Goal: Navigation & Orientation: Find specific page/section

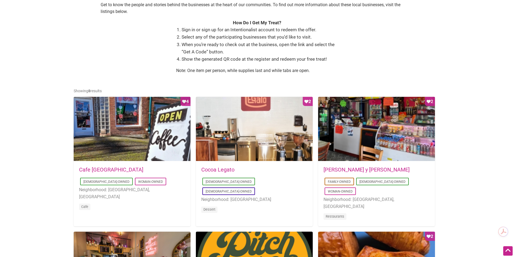
scroll to position [189, 0]
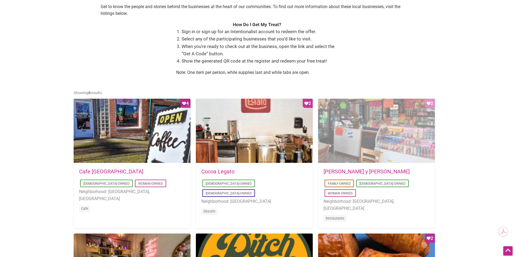
click at [362, 134] on div "Favorite Count 2" at bounding box center [376, 131] width 117 height 65
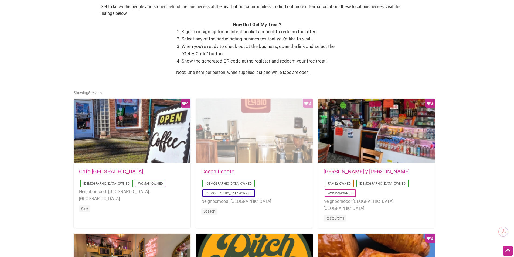
click at [253, 127] on div "Favorite Count 2" at bounding box center [254, 131] width 117 height 65
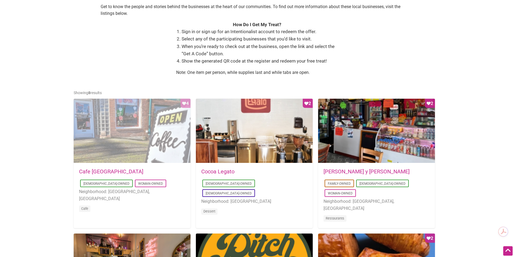
click at [123, 140] on div "Favorite Count 4" at bounding box center [132, 131] width 117 height 65
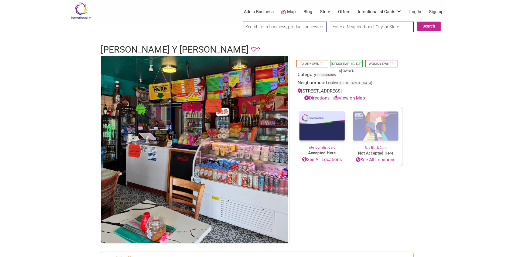
click at [347, 98] on link "View on Map" at bounding box center [349, 97] width 32 height 5
click at [346, 98] on link "View on Map" at bounding box center [349, 97] width 32 height 5
click at [349, 98] on link "View on Map" at bounding box center [349, 97] width 32 height 5
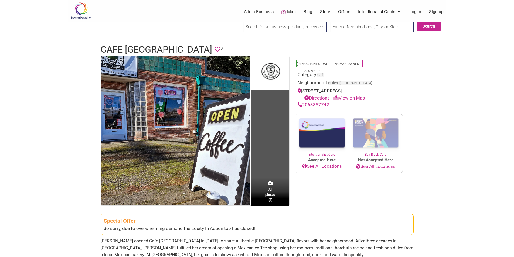
click at [315, 101] on link "Directions" at bounding box center [316, 97] width 25 height 5
